Goal: Information Seeking & Learning: Check status

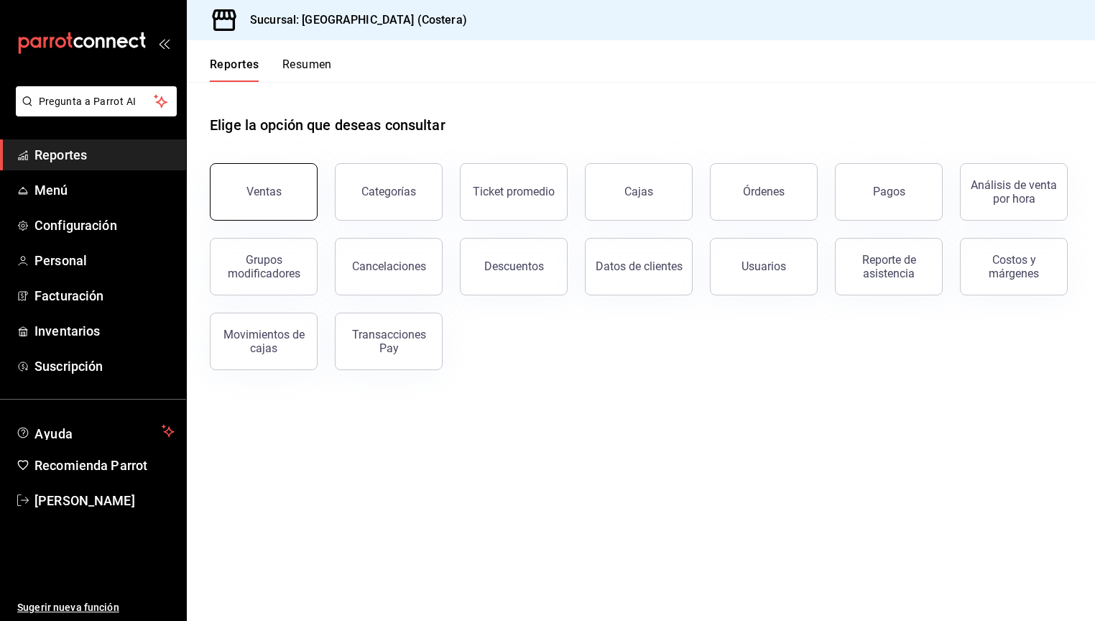
click at [244, 181] on button "Ventas" at bounding box center [264, 191] width 108 height 57
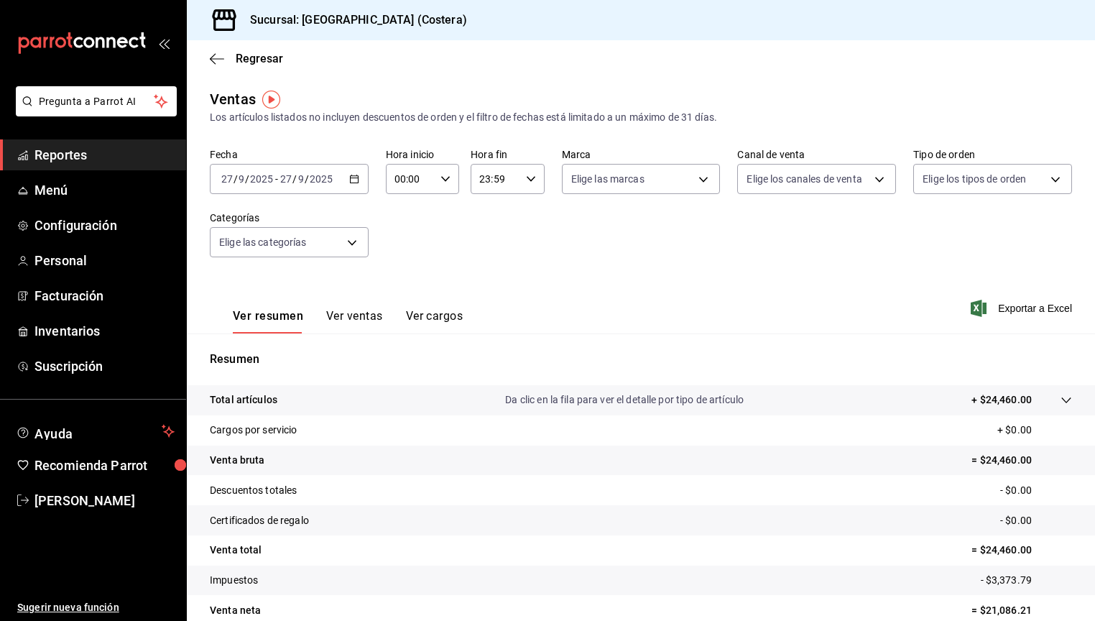
click at [364, 318] on button "Ver ventas" at bounding box center [354, 321] width 57 height 24
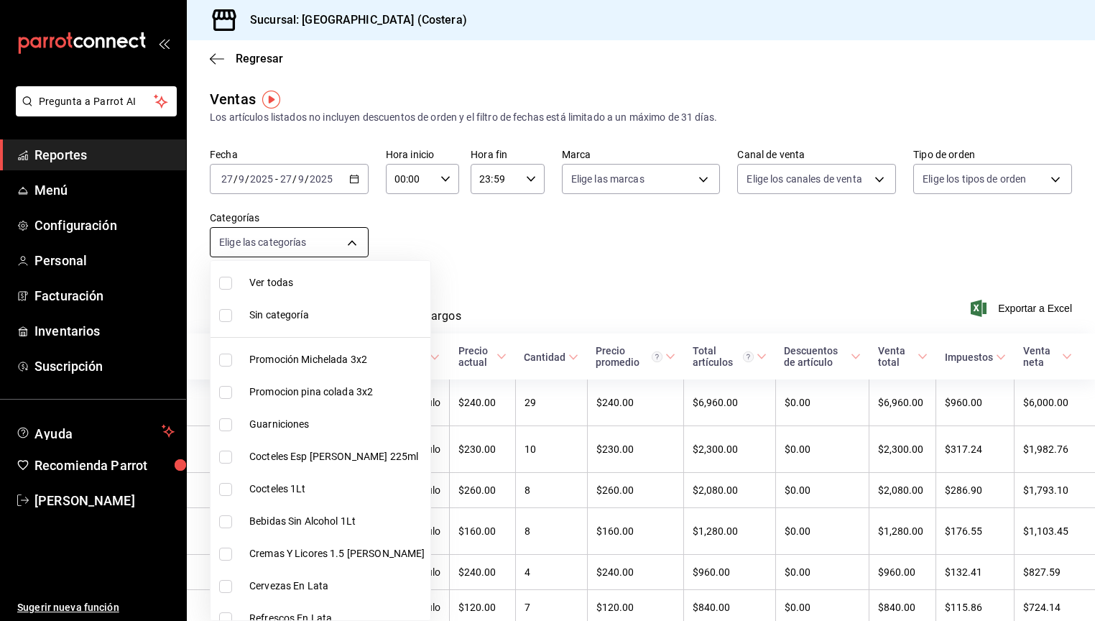
click at [356, 241] on body "Pregunta a Parrot AI Reportes Menú Configuración Personal Facturación Inventari…" at bounding box center [547, 310] width 1095 height 621
click at [229, 287] on input "checkbox" at bounding box center [225, 283] width 13 height 13
checkbox input "true"
type input "f9973abf-4d50-430f-a3a0-1be1e9b440c3,4500806b-e482-404f-ace7-b7714d25f1ae,b7f0a…"
checkbox input "true"
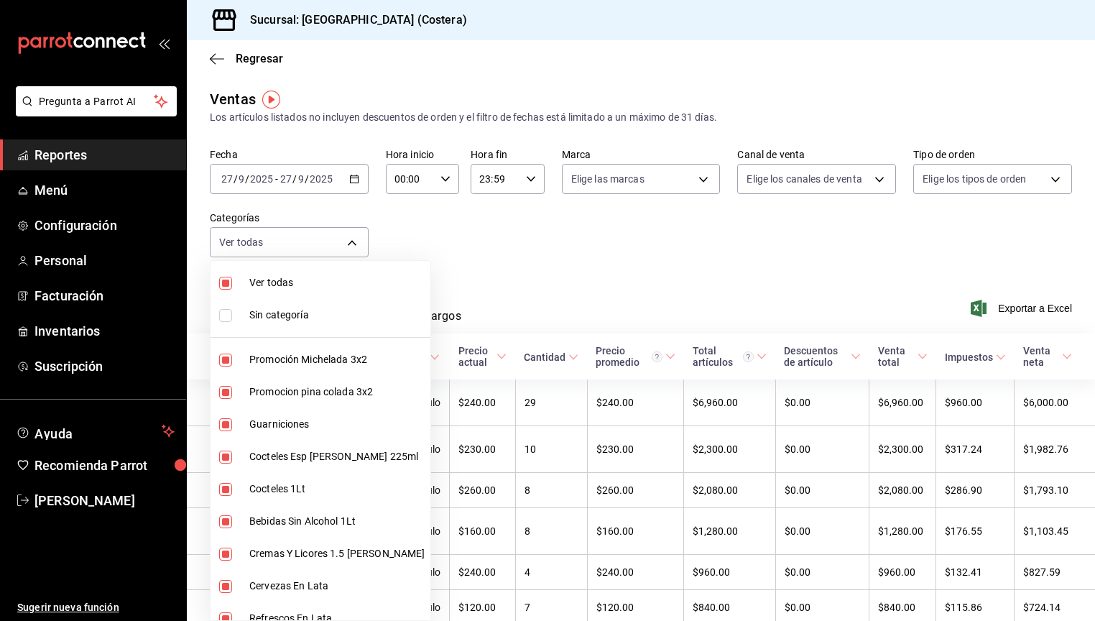
checkbox input "true"
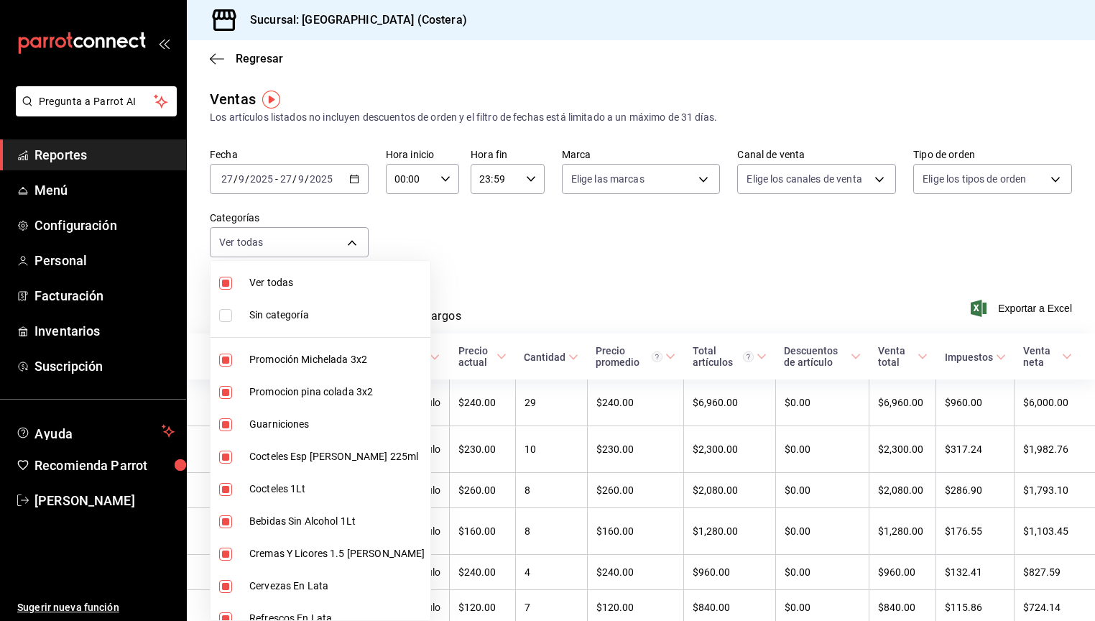
checkbox input "true"
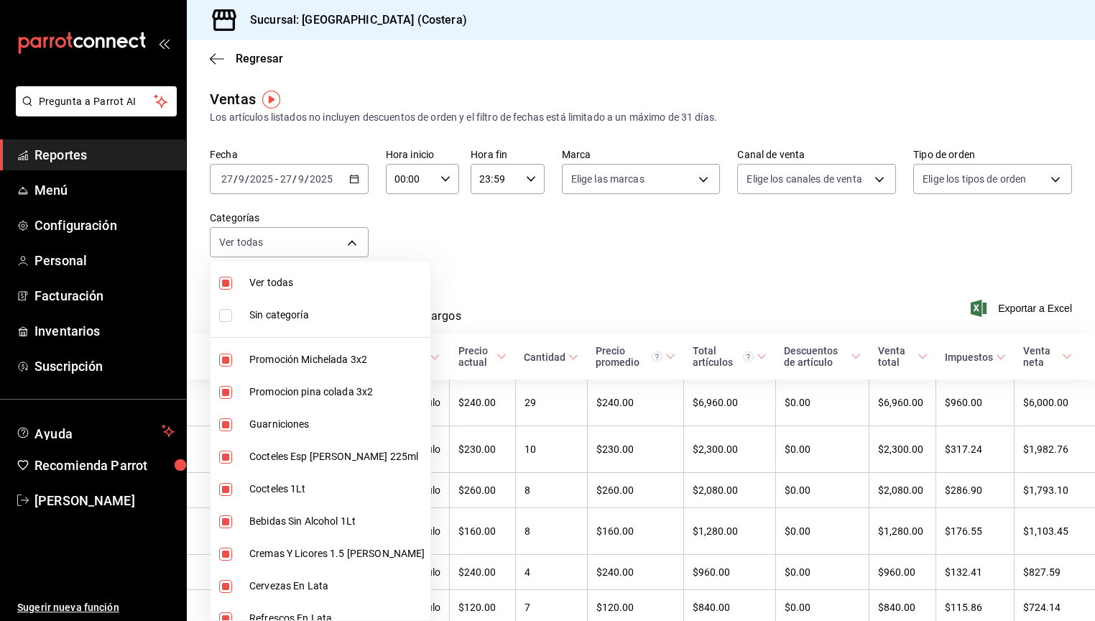
checkbox input "true"
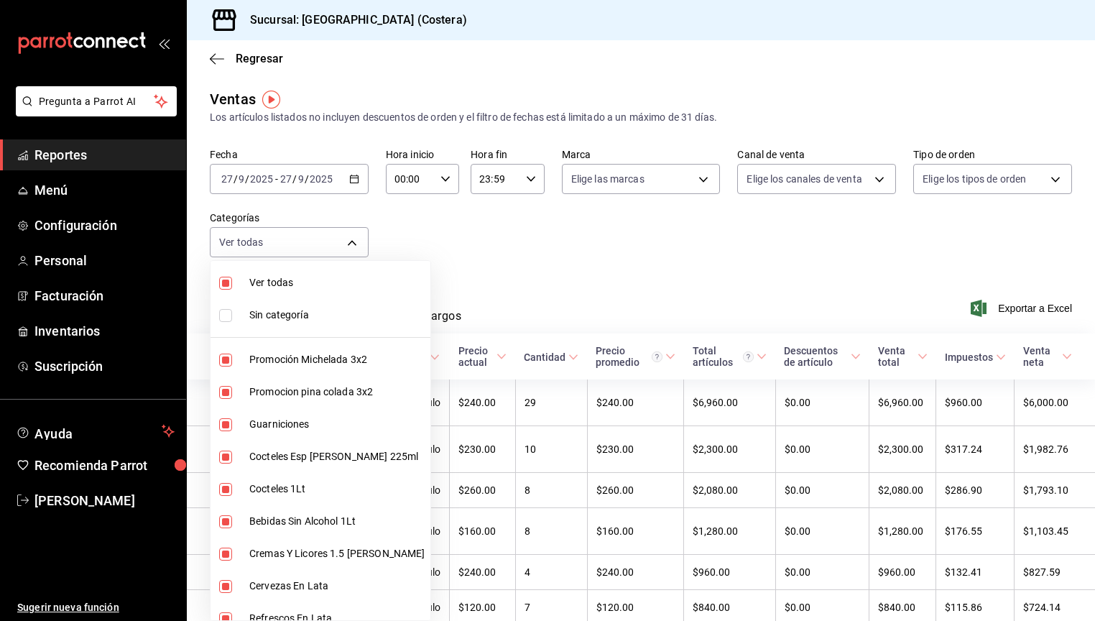
checkbox input "true"
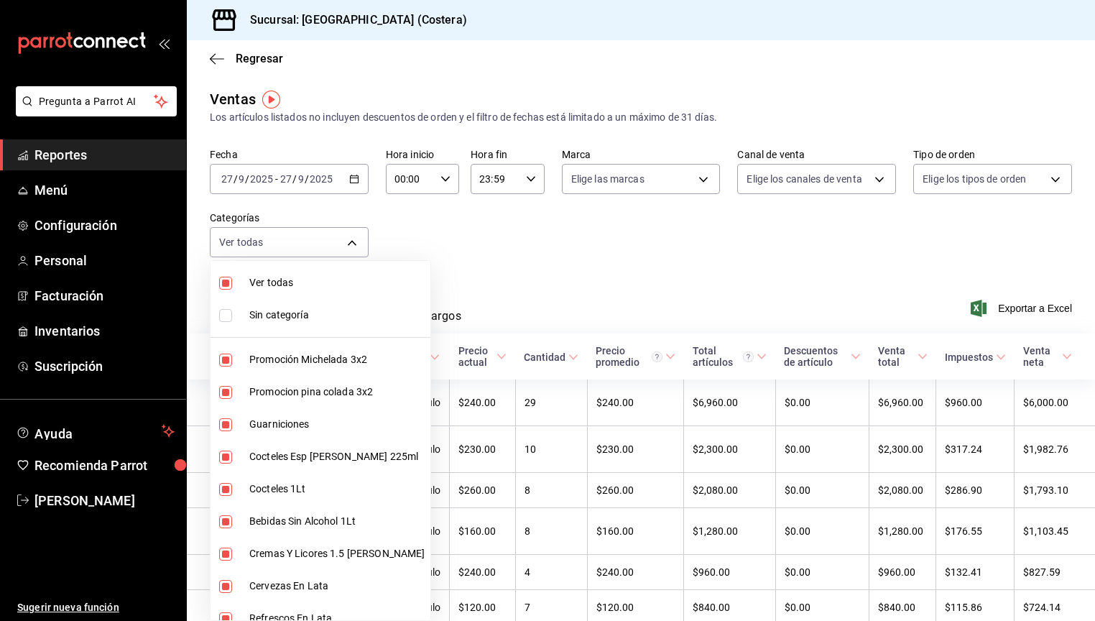
checkbox input "true"
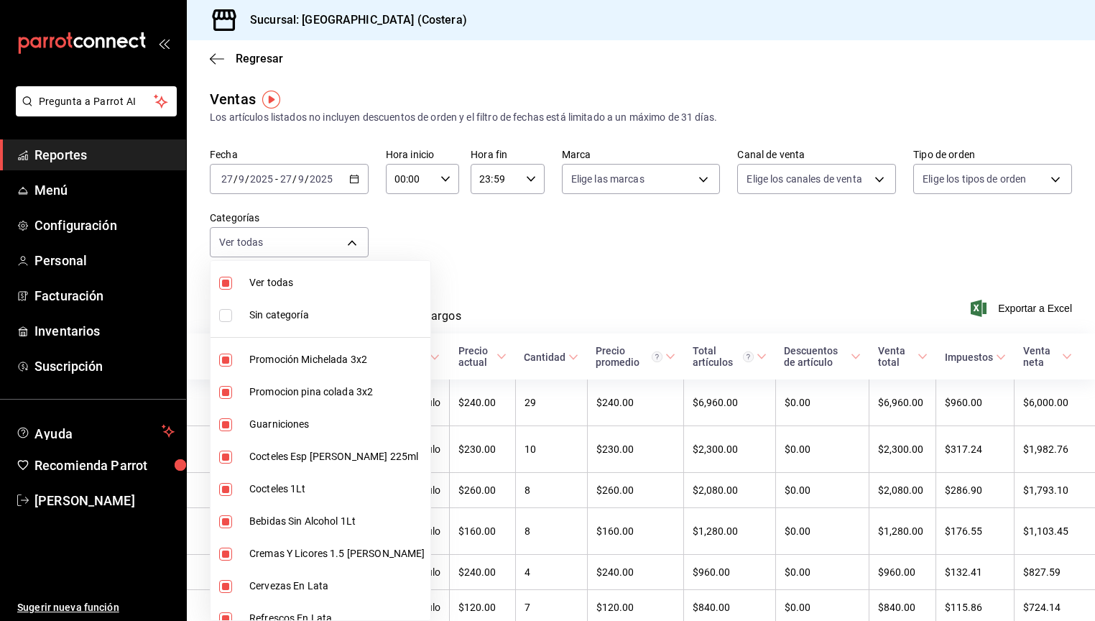
checkbox input "true"
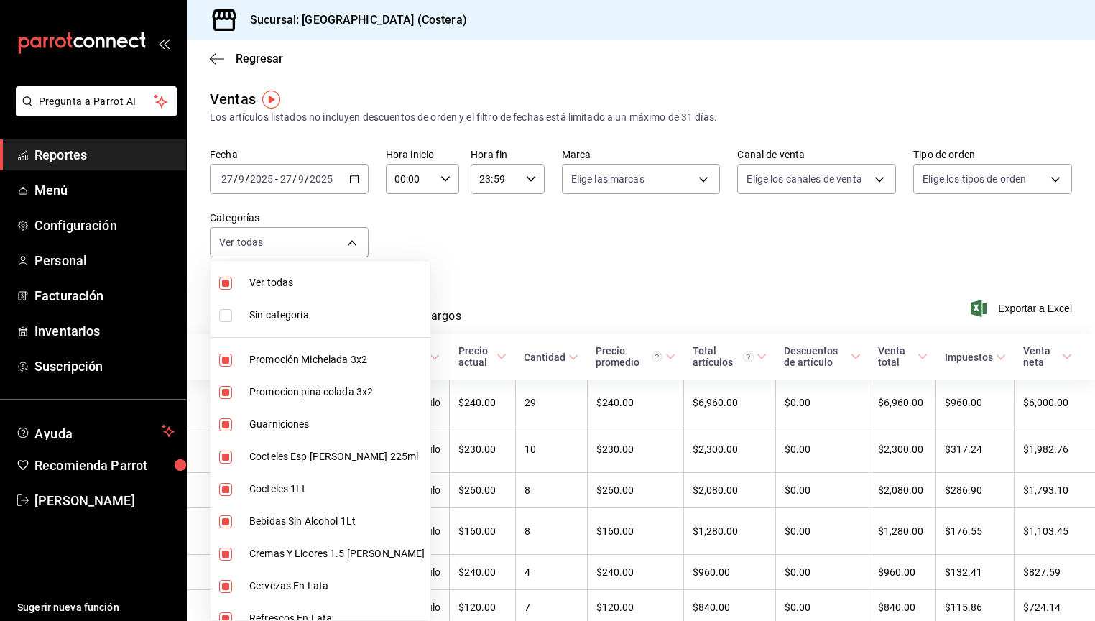
checkbox input "true"
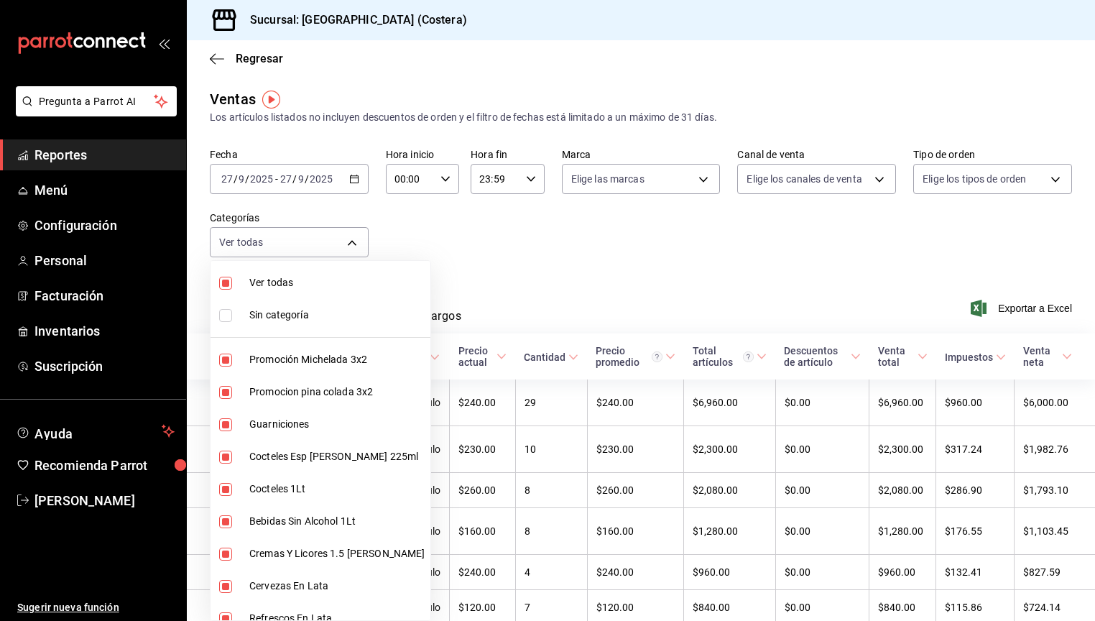
checkbox input "true"
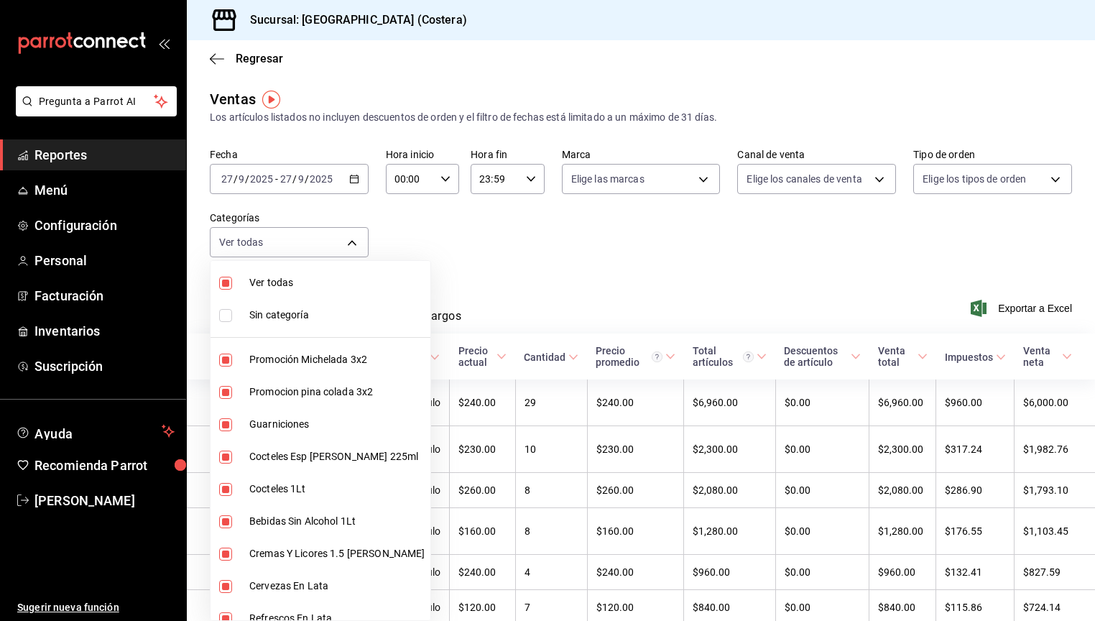
checkbox input "true"
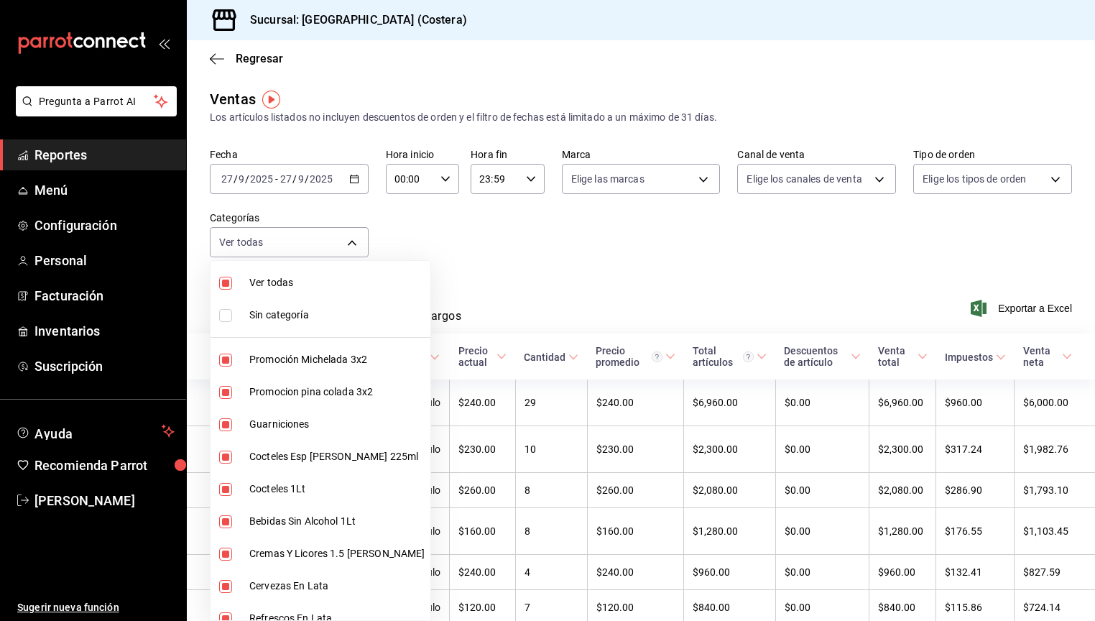
checkbox input "true"
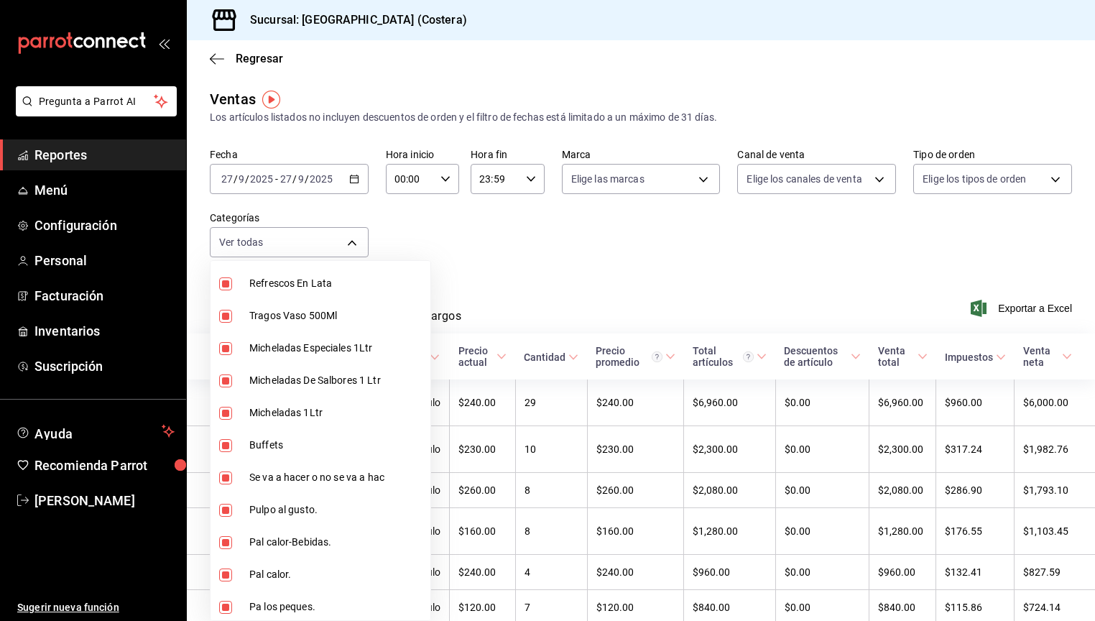
click at [226, 441] on input "checkbox" at bounding box center [225, 445] width 13 height 13
checkbox input "false"
type input "f9973abf-4d50-430f-a3a0-1be1e9b440c3,4500806b-e482-404f-ace7-b7714d25f1ae,b7f0a…"
checkbox input "false"
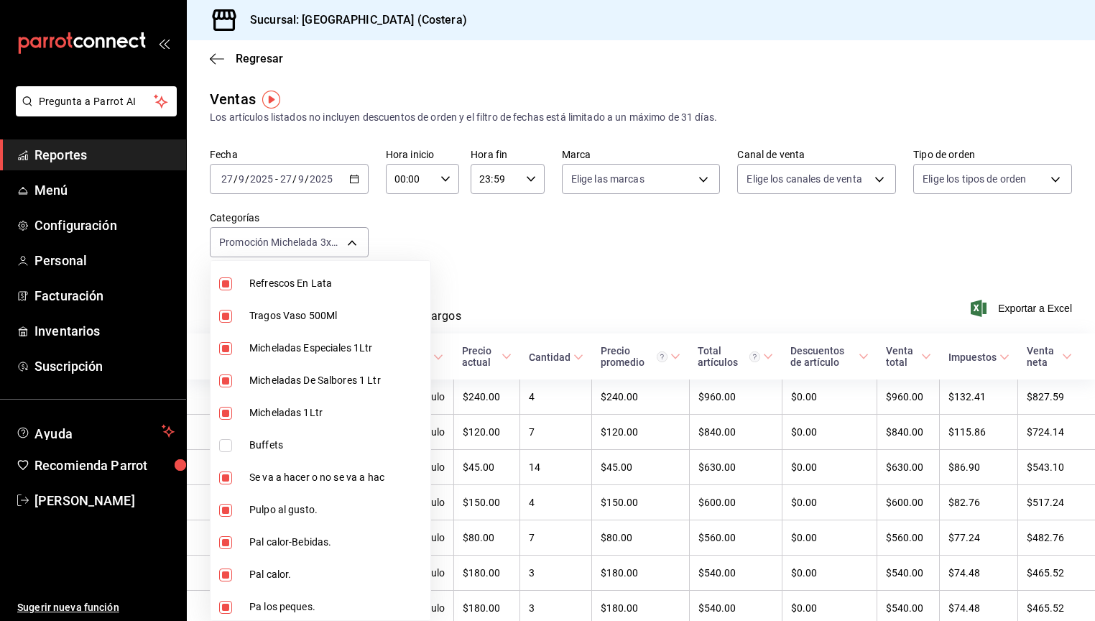
click at [430, 232] on div at bounding box center [547, 310] width 1095 height 621
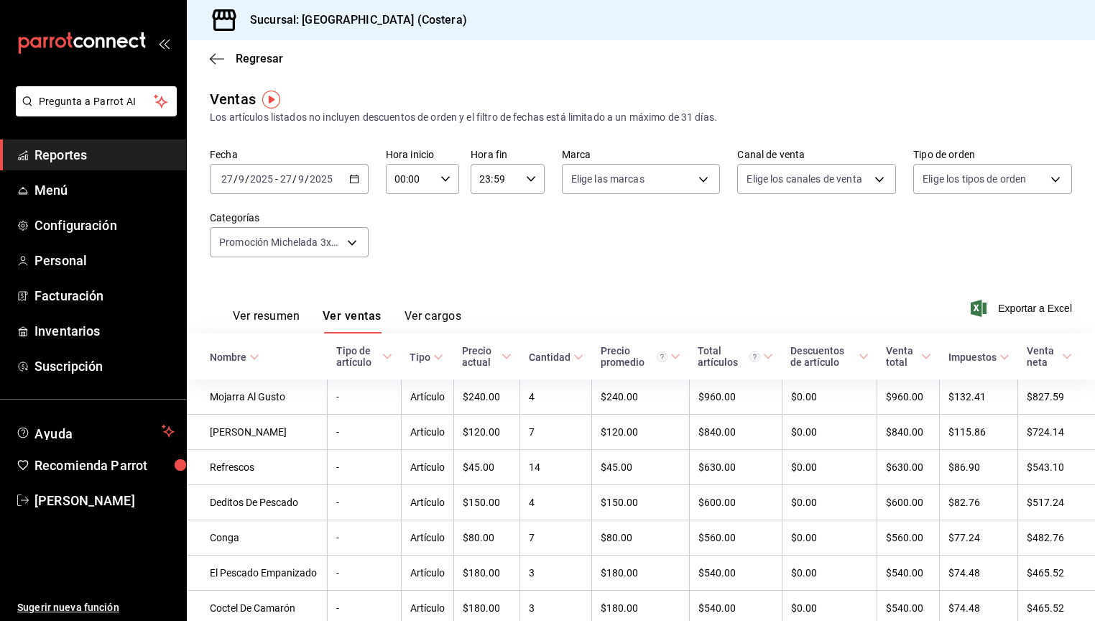
click at [356, 185] on div "[DATE] [DATE] - [DATE] [DATE]" at bounding box center [289, 179] width 159 height 30
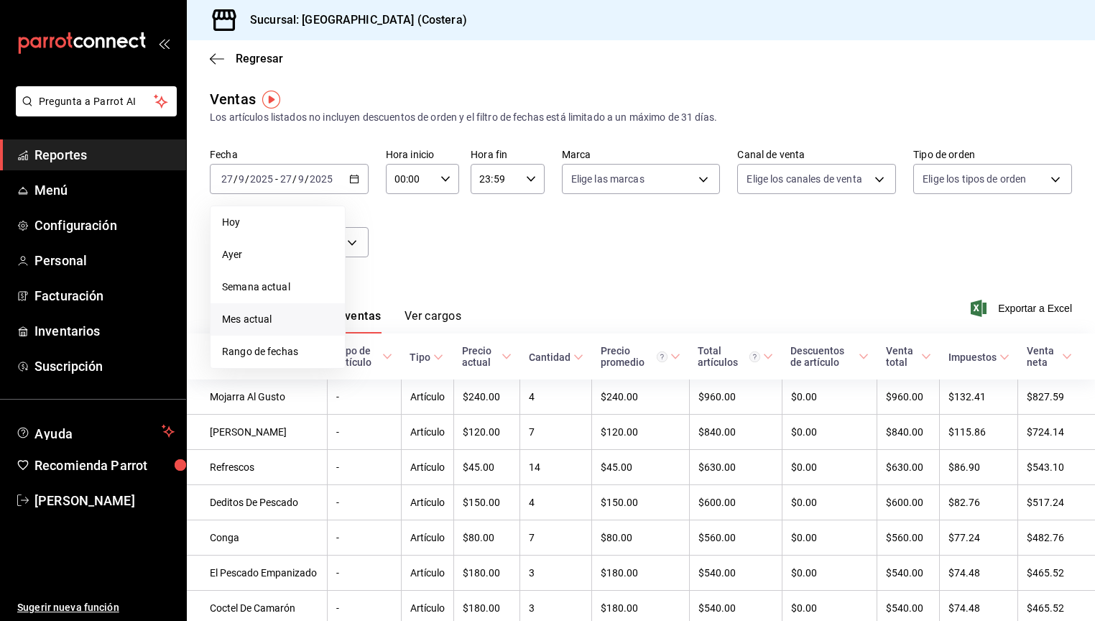
click at [258, 320] on span "Mes actual" at bounding box center [277, 319] width 111 height 15
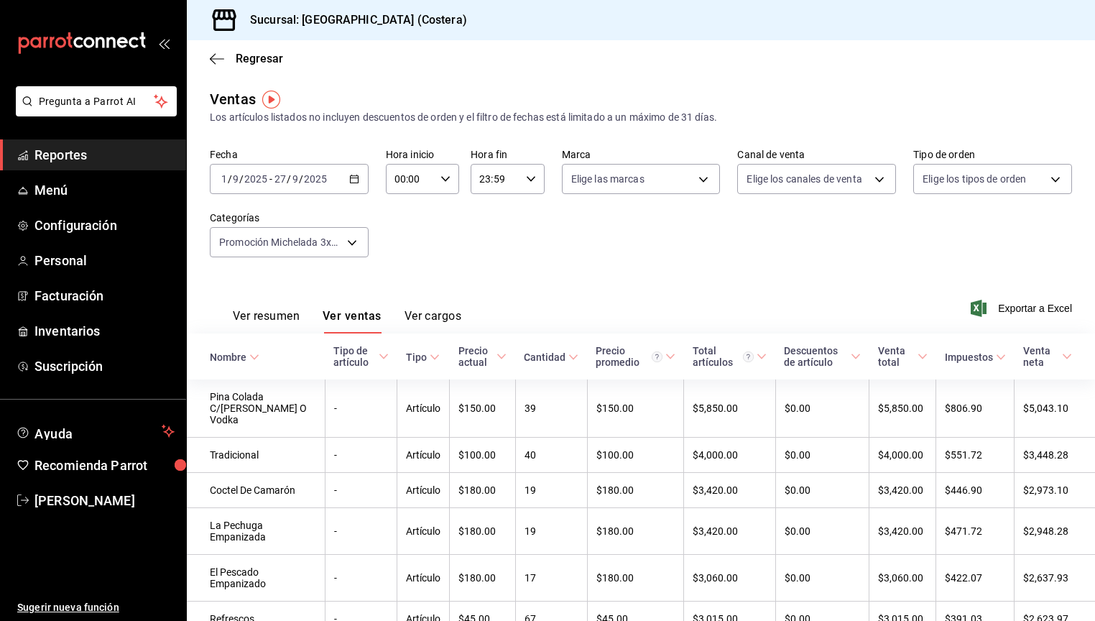
click at [285, 324] on button "Ver resumen" at bounding box center [266, 321] width 67 height 24
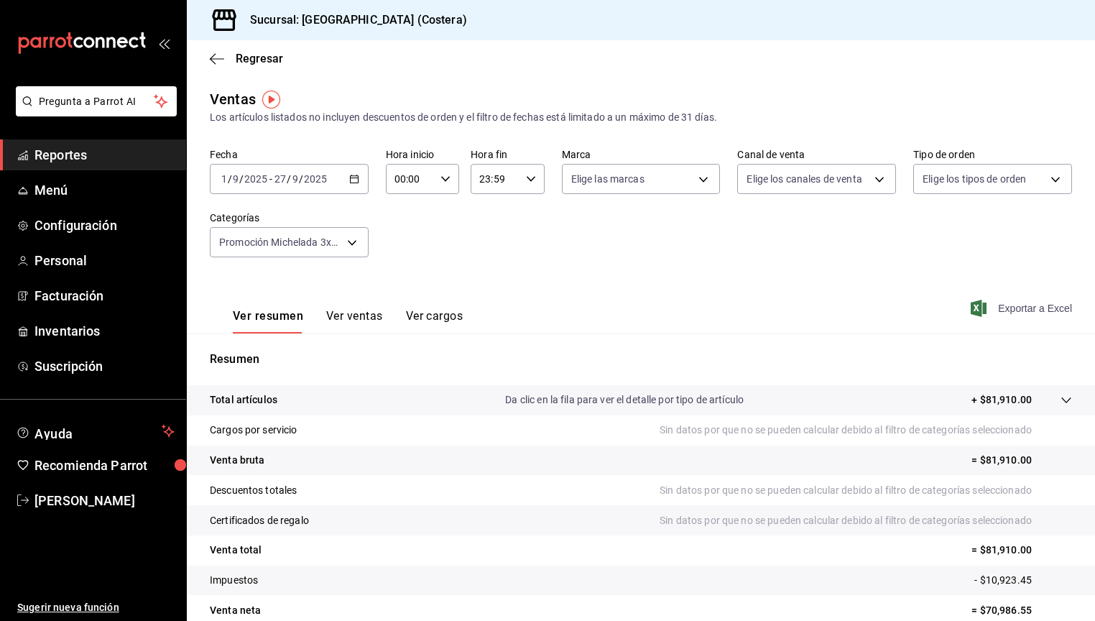
click at [1039, 314] on span "Exportar a Excel" at bounding box center [1023, 308] width 98 height 17
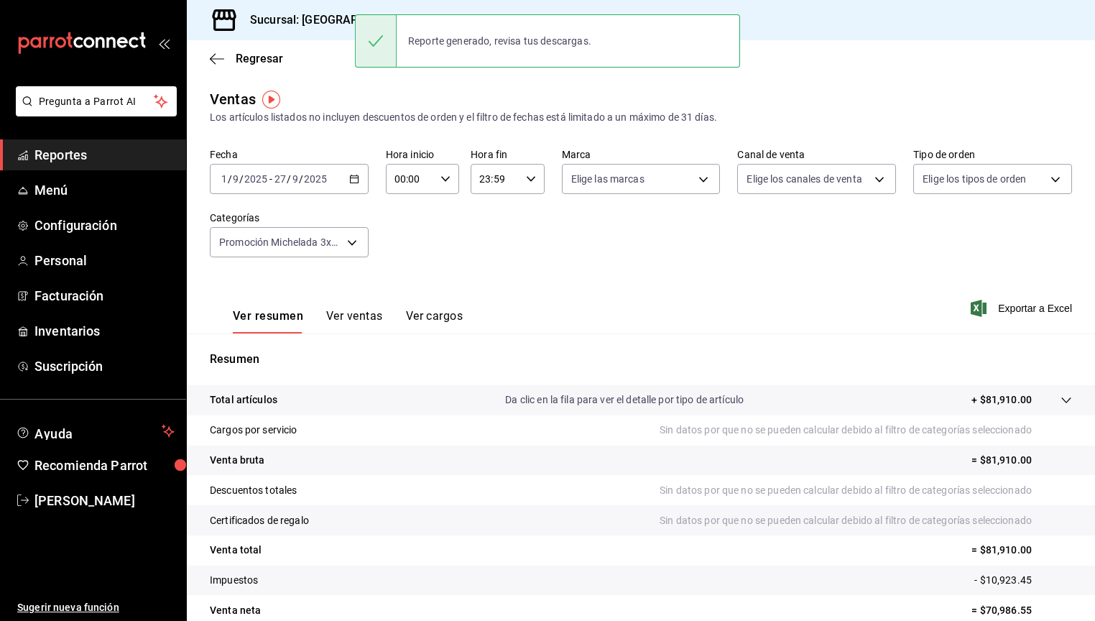
click at [604, 229] on div "Fecha [DATE] [DATE] - [DATE] [DATE] Hora inicio 00:00 Hora inicio Hora fin 23:5…" at bounding box center [641, 211] width 862 height 126
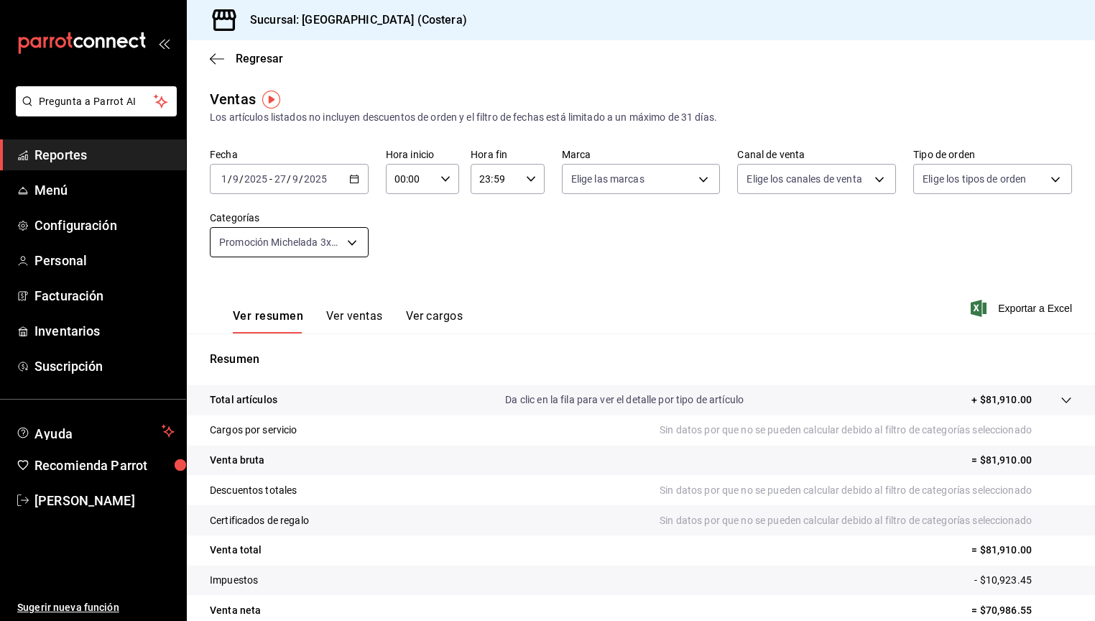
click at [364, 244] on body "Pregunta a Parrot AI Reportes Menú Configuración Personal Facturación Inventari…" at bounding box center [547, 310] width 1095 height 621
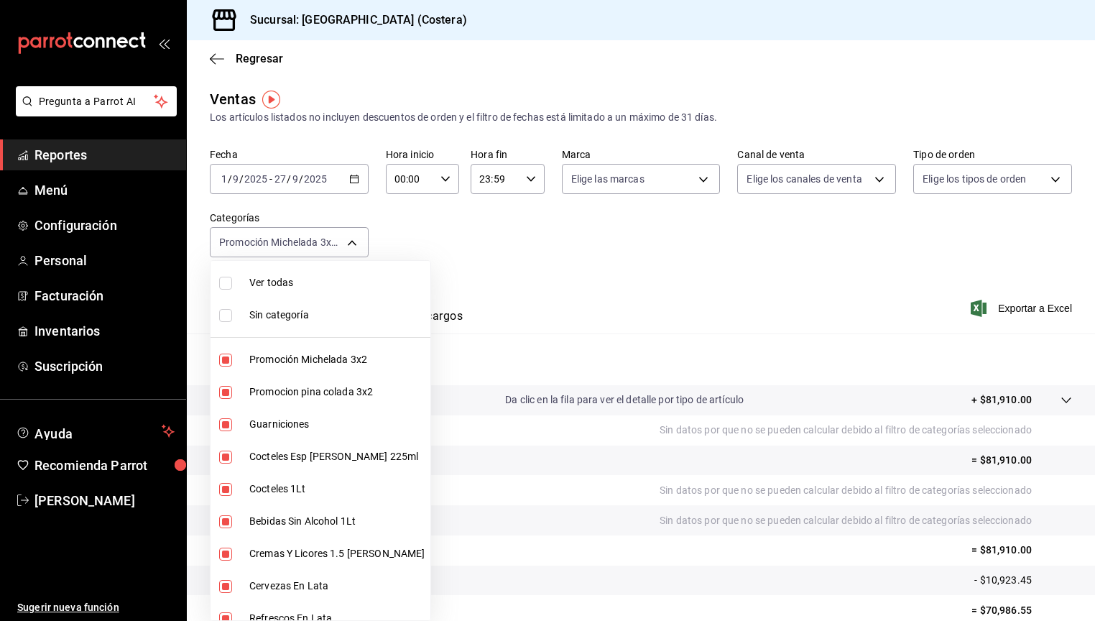
click at [228, 281] on input "checkbox" at bounding box center [225, 283] width 13 height 13
checkbox input "true"
type input "f9973abf-4d50-430f-a3a0-1be1e9b440c3,4500806b-e482-404f-ace7-b7714d25f1ae,b7f0a…"
checkbox input "true"
click at [229, 284] on input "checkbox" at bounding box center [225, 283] width 13 height 13
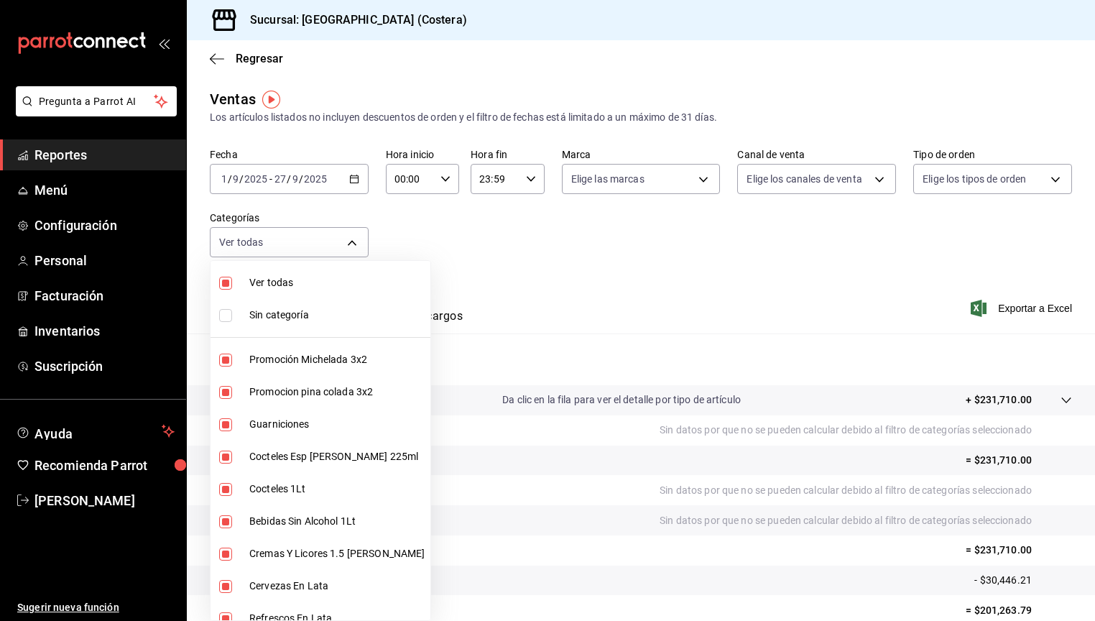
checkbox input "false"
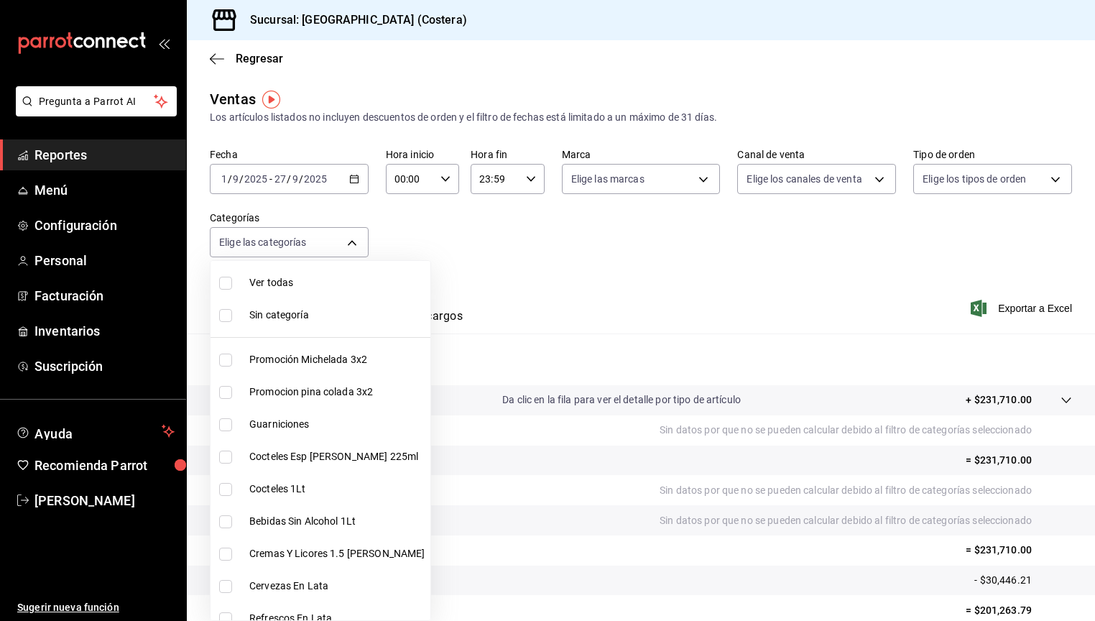
checkbox input "false"
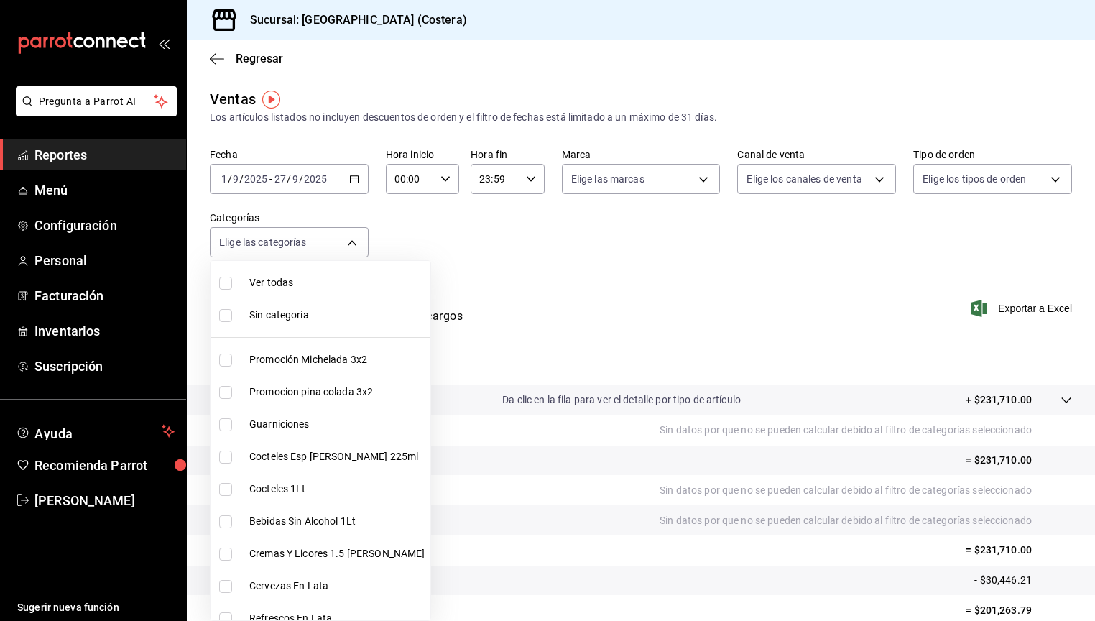
checkbox input "false"
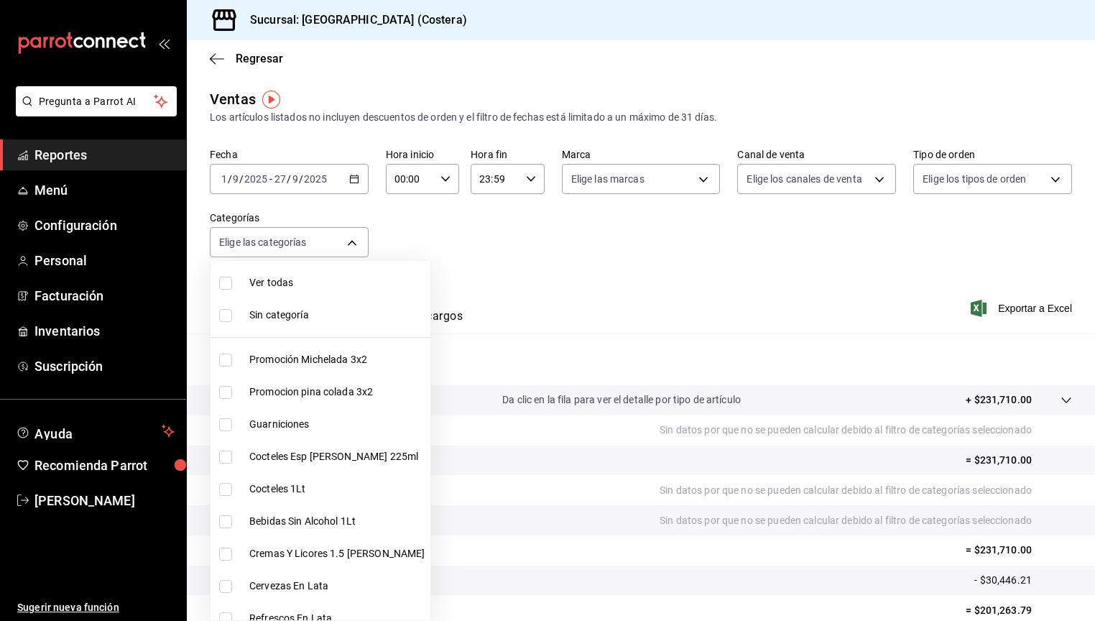
checkbox input "false"
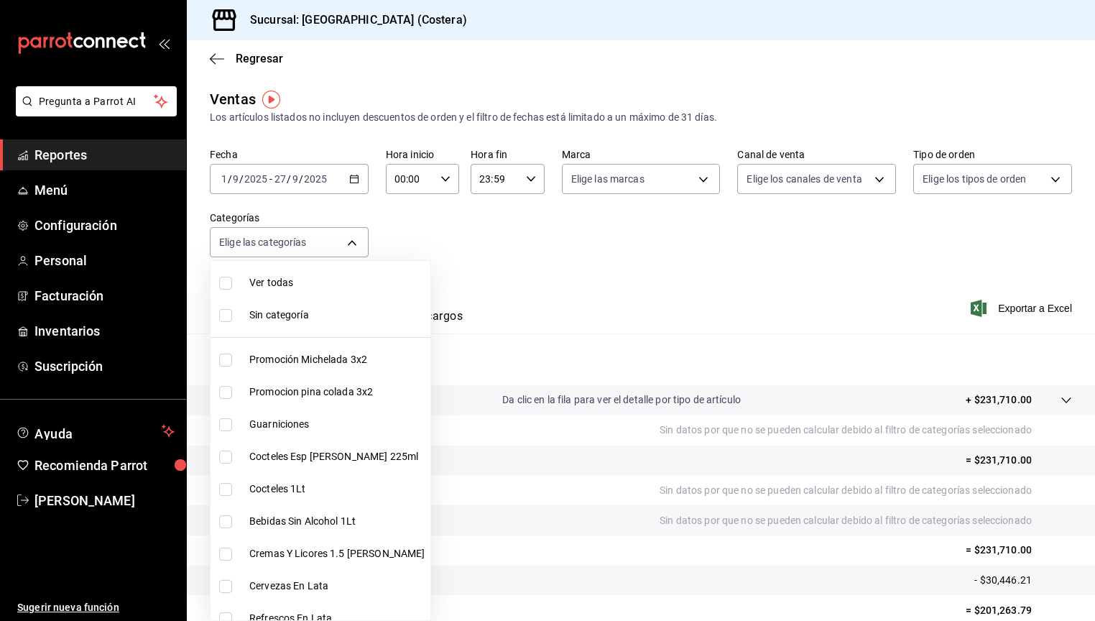
checkbox input "false"
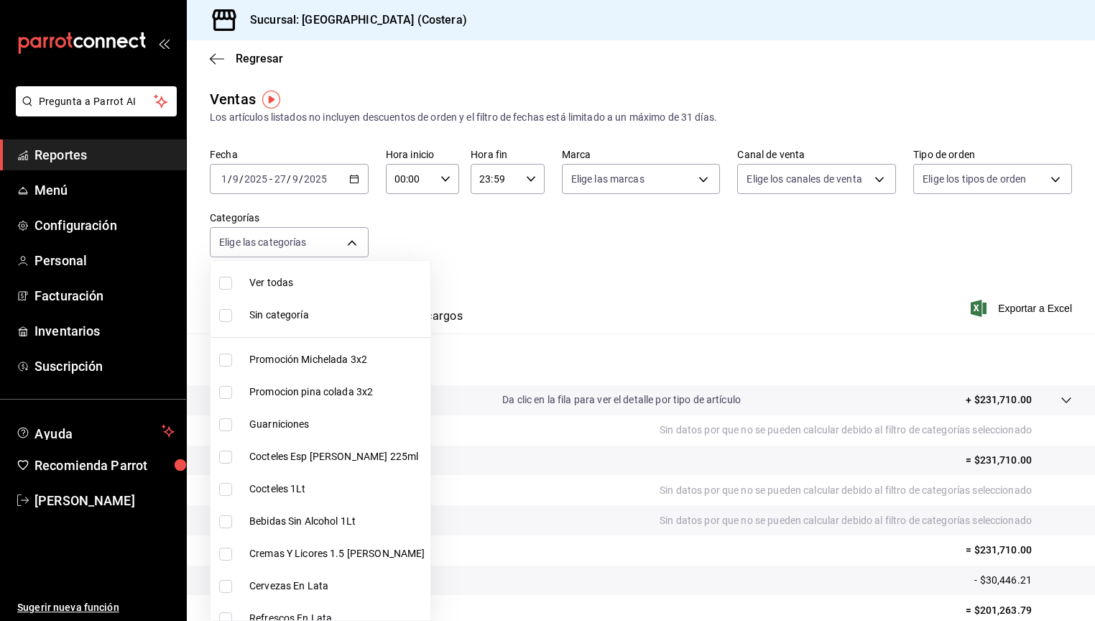
checkbox input "false"
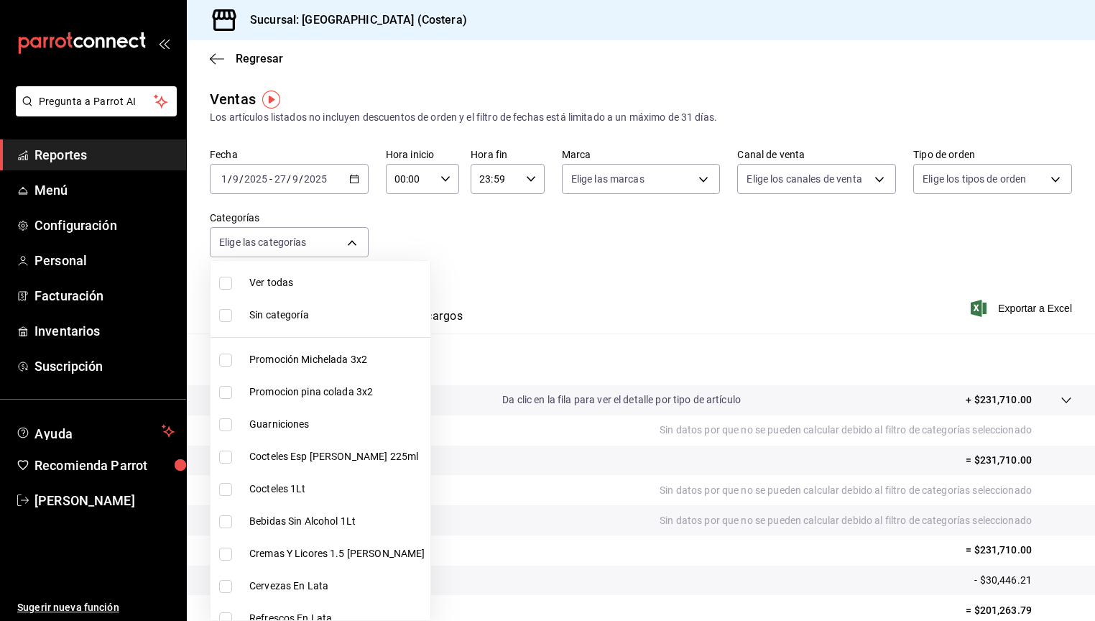
checkbox input "false"
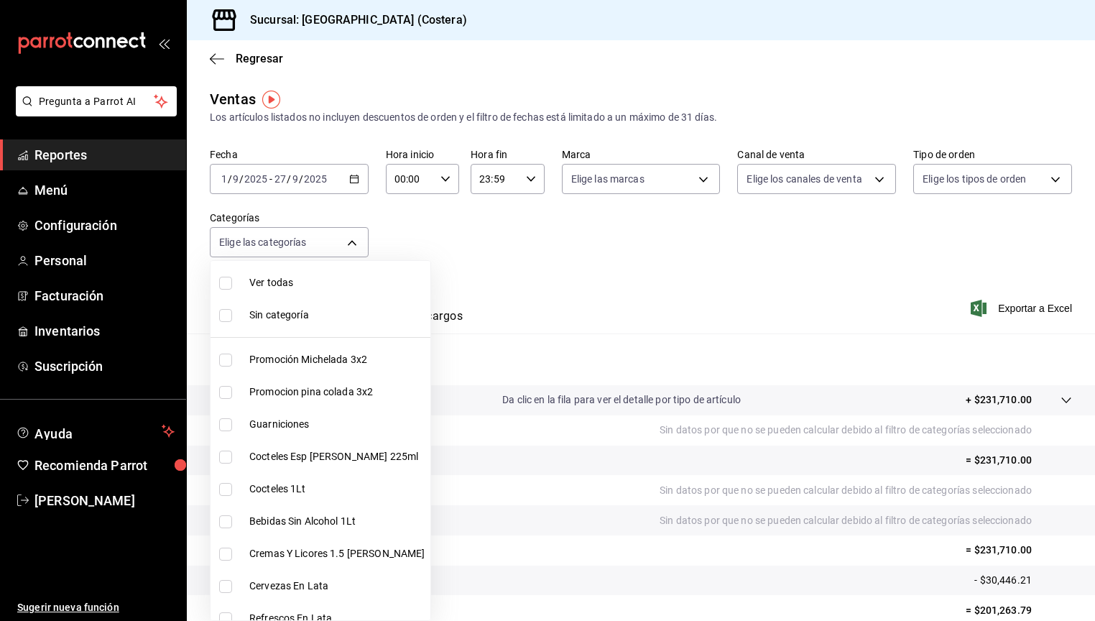
checkbox input "false"
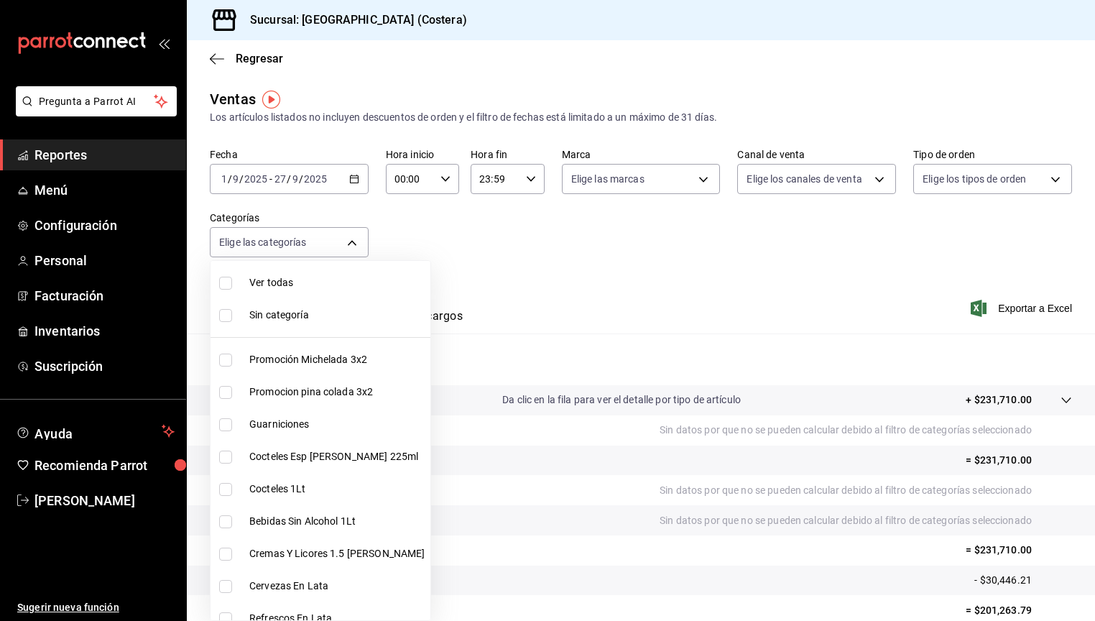
checkbox input "false"
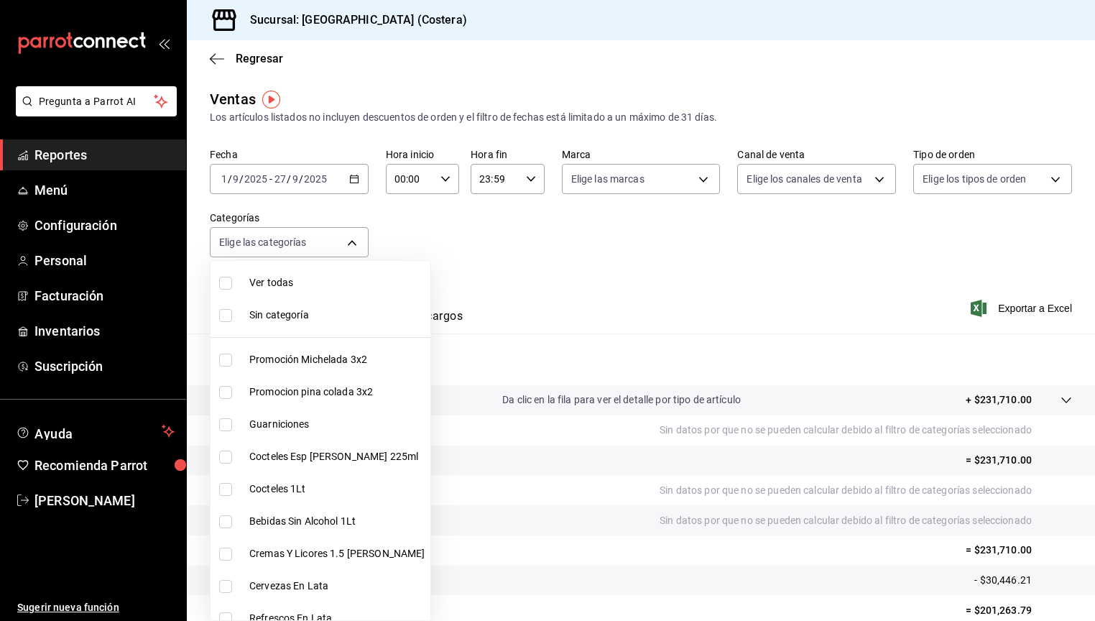
checkbox input "false"
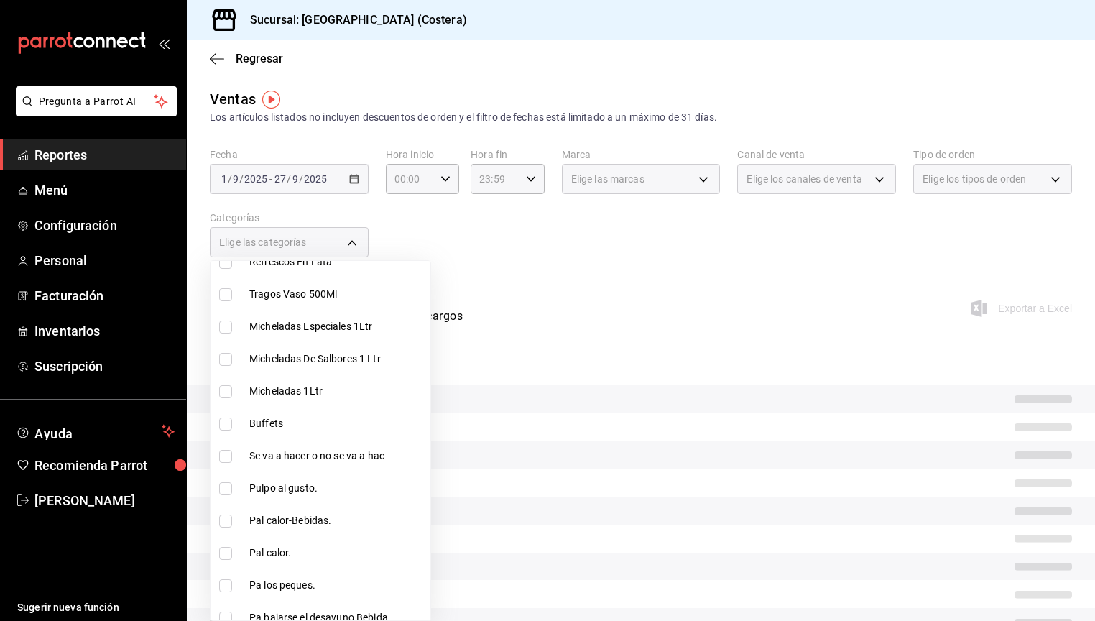
scroll to position [392, 0]
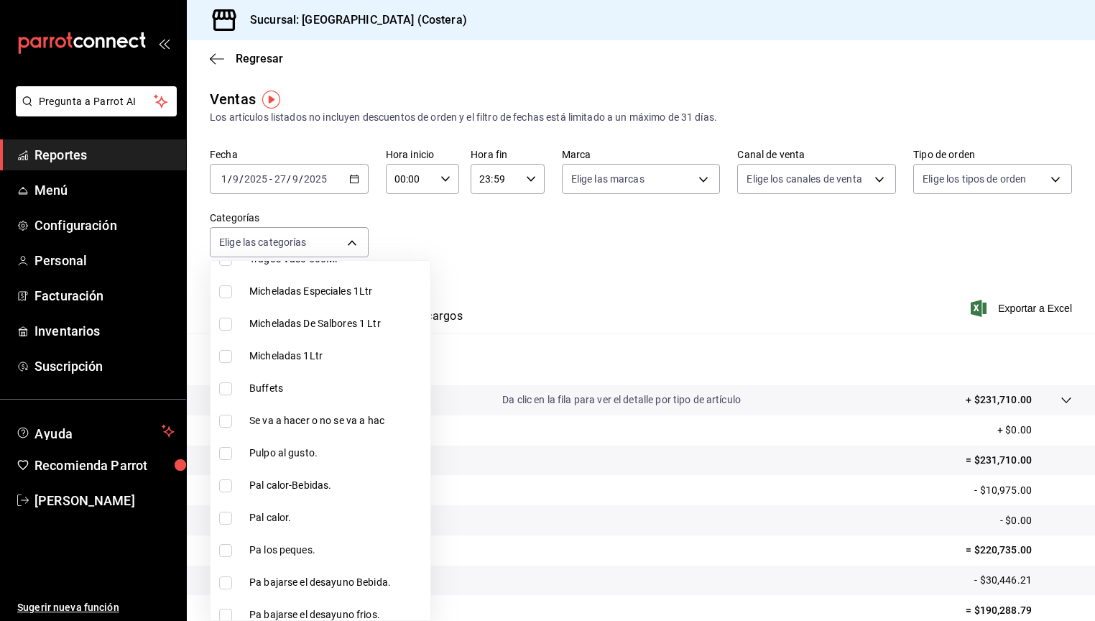
click at [227, 385] on input "checkbox" at bounding box center [225, 388] width 13 height 13
checkbox input "true"
type input "a6ccece2-b5e1-4d3d-ae72-43ec26be992e"
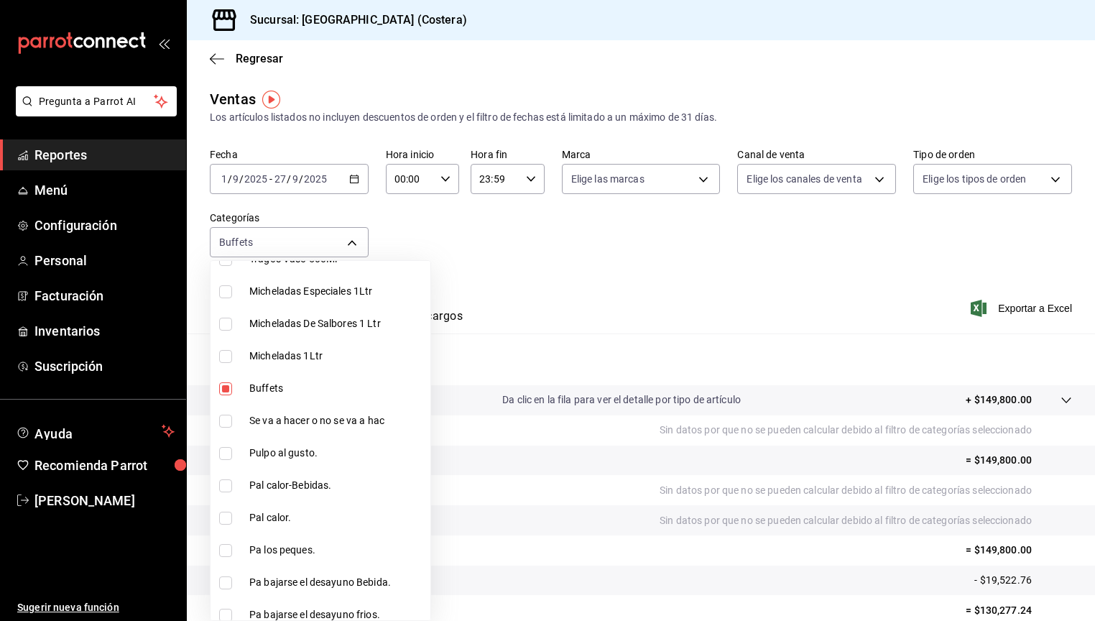
click at [359, 194] on div at bounding box center [547, 310] width 1095 height 621
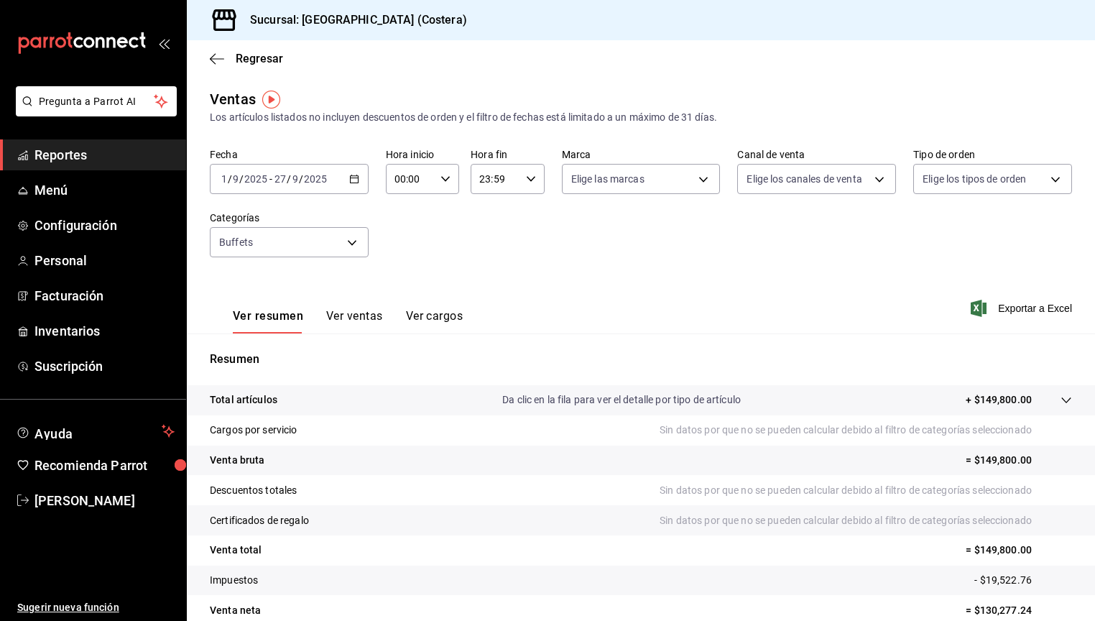
click at [354, 183] on div "Ver todas Sin categoría Promoción Michelada 3x2 Promocion pina colada 3x2 Guarn…" at bounding box center [547, 310] width 1095 height 621
click at [352, 181] on icon "button" at bounding box center [354, 179] width 10 height 10
click at [230, 219] on span "Hoy" at bounding box center [277, 222] width 111 height 15
